Goal: Navigation & Orientation: Find specific page/section

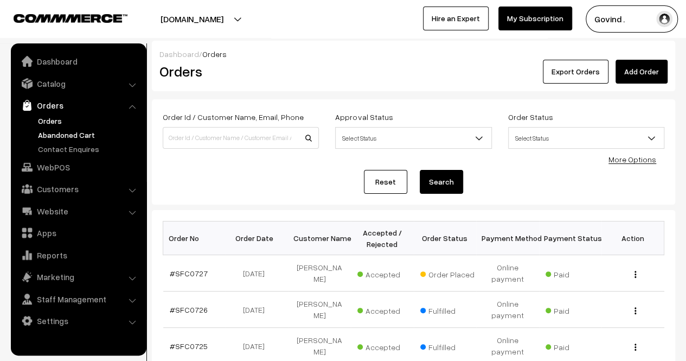
click at [64, 130] on link "Abandoned Cart" at bounding box center [88, 134] width 107 height 11
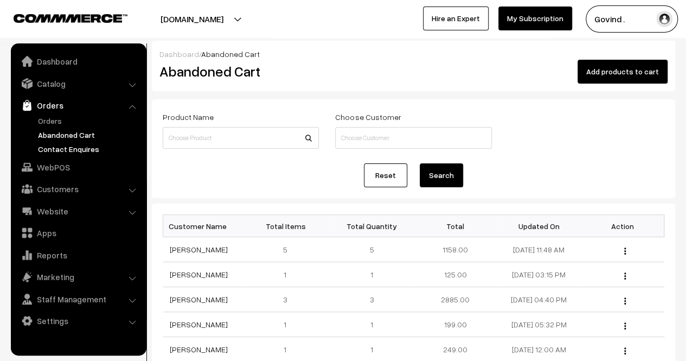
click at [66, 144] on link "Contact Enquires" at bounding box center [88, 148] width 107 height 11
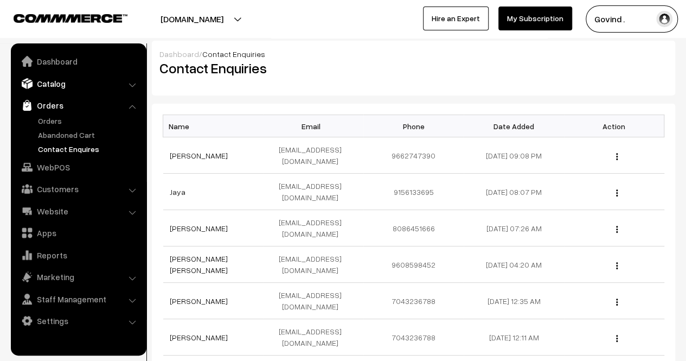
click at [59, 87] on link "Catalog" at bounding box center [78, 84] width 129 height 20
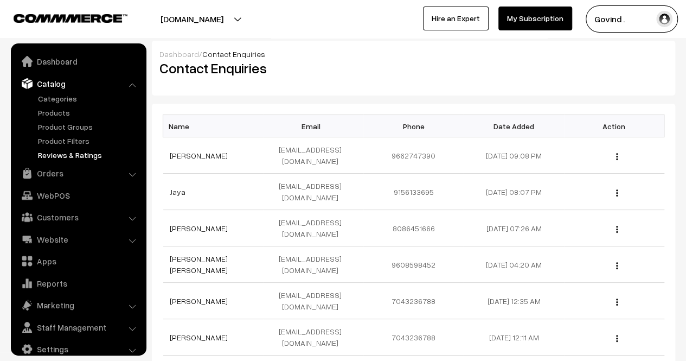
click at [64, 151] on link "Reviews & Ratings" at bounding box center [88, 154] width 107 height 11
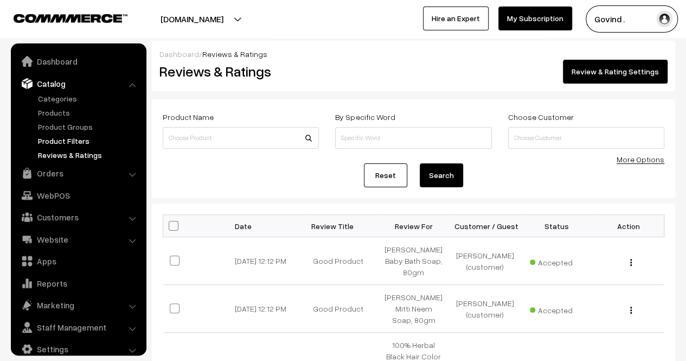
scroll to position [14, 0]
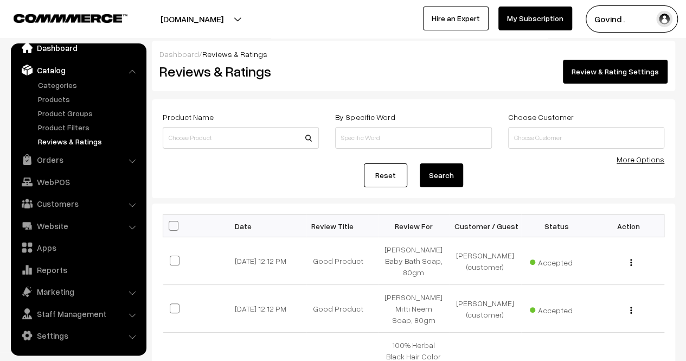
click at [53, 53] on link "Dashboard" at bounding box center [78, 48] width 129 height 20
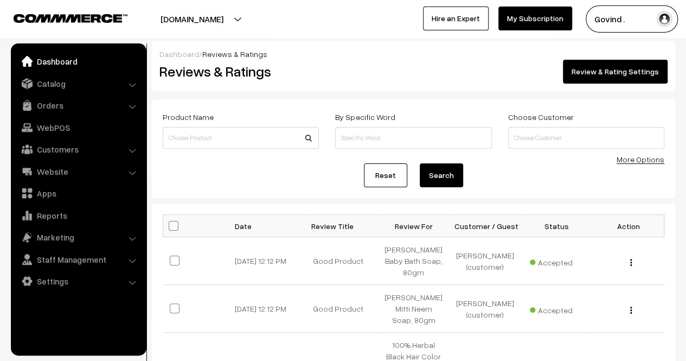
scroll to position [0, 0]
